Goal: Transaction & Acquisition: Obtain resource

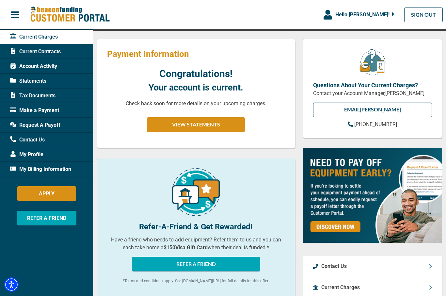
scroll to position [65, 0]
click at [54, 66] on span "Account Activity" at bounding box center [33, 66] width 47 height 8
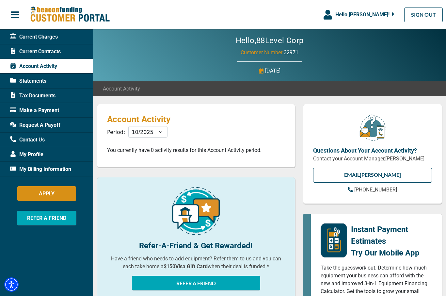
click at [58, 80] on div "Statements" at bounding box center [46, 80] width 93 height 15
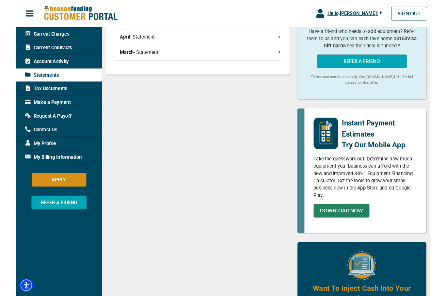
scroll to position [261, 0]
click at [370, 226] on link "DOWNLOAD NOW" at bounding box center [350, 226] width 60 height 15
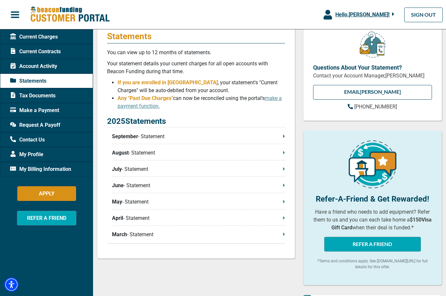
scroll to position [83, 0]
click at [49, 61] on div "Account Activity" at bounding box center [46, 66] width 93 height 15
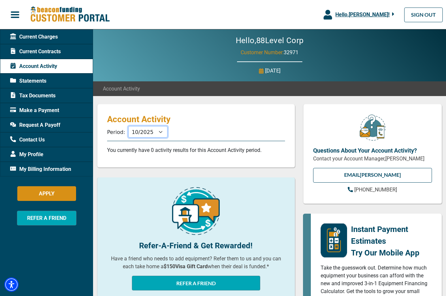
click at [151, 134] on select "11/2025 10/2025 09/2025 08/2025 07/2025 06/2025 05/2025 04/2025 03/2025 02/2025…" at bounding box center [147, 131] width 39 height 11
click at [40, 154] on span "My Profile" at bounding box center [26, 154] width 33 height 8
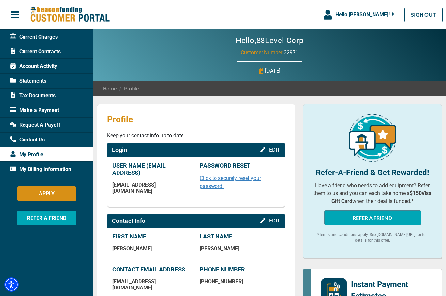
click at [77, 124] on div "Request A Payoff" at bounding box center [46, 124] width 93 height 15
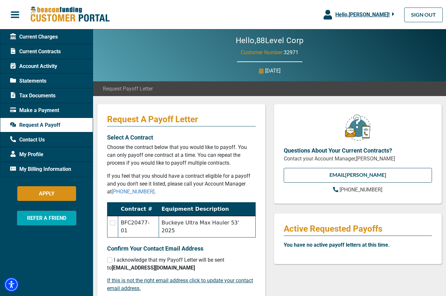
click at [56, 80] on div "Statements" at bounding box center [46, 80] width 93 height 15
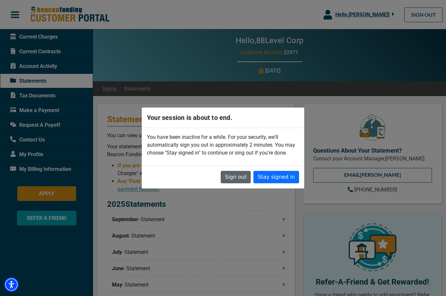
click at [241, 178] on button "Sign out" at bounding box center [236, 177] width 30 height 12
